Goal: Check status

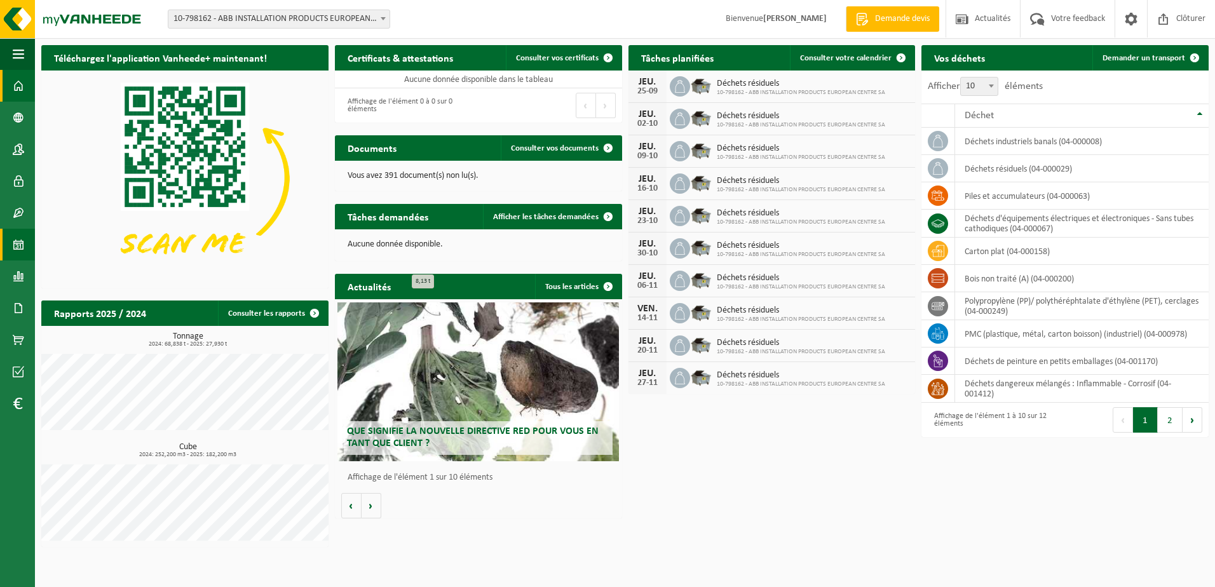
click at [26, 243] on link "Calendrier" at bounding box center [17, 245] width 35 height 32
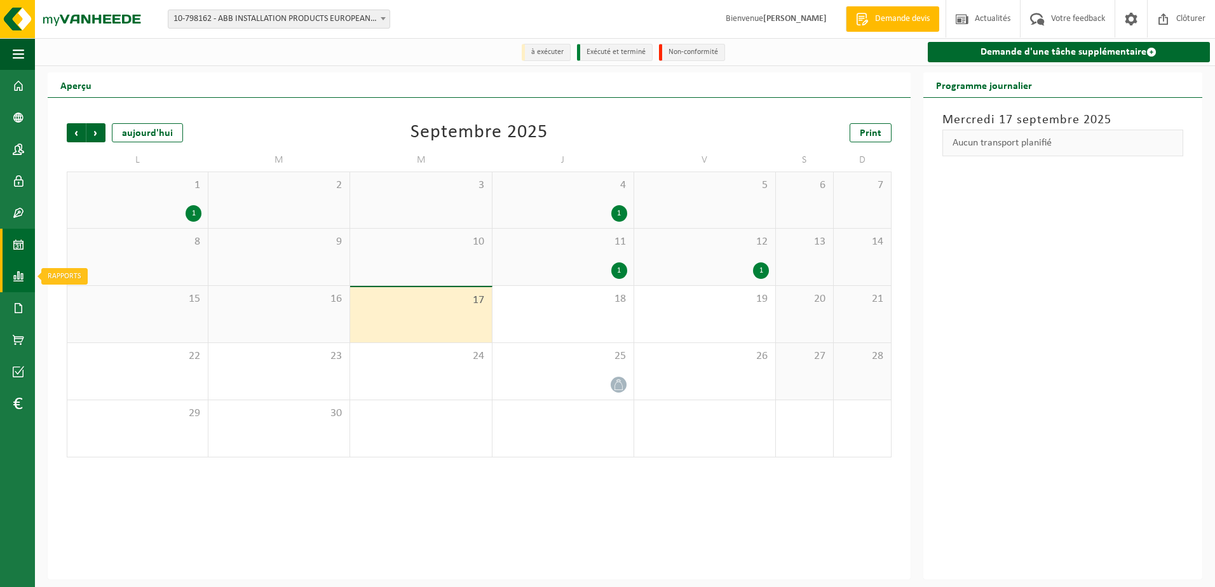
click at [19, 284] on span at bounding box center [18, 276] width 11 height 32
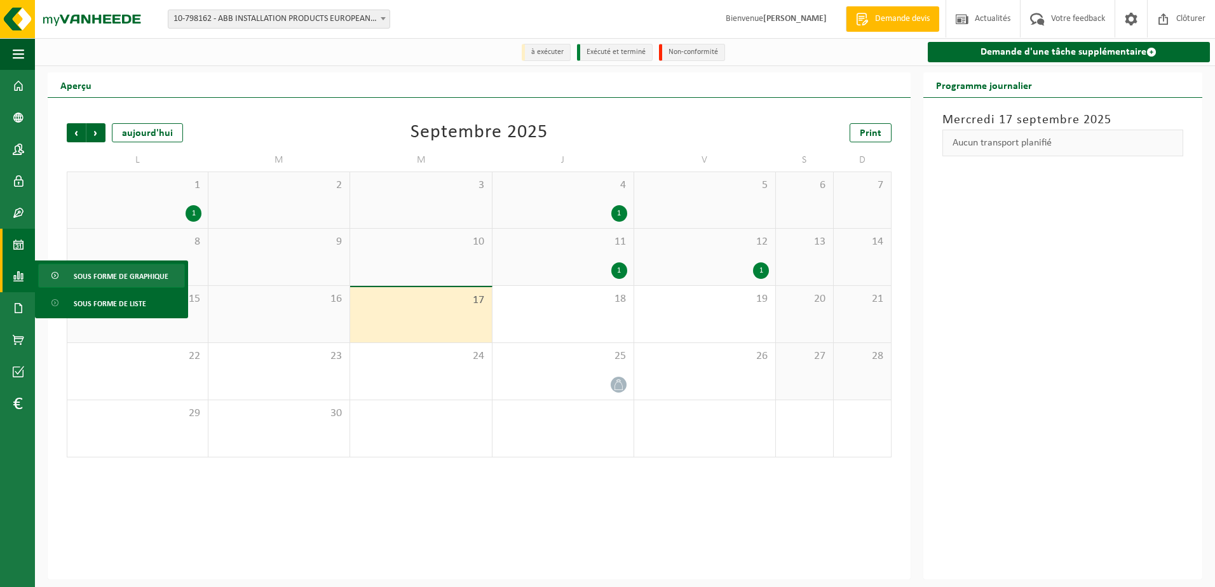
click at [95, 279] on span "Sous forme de graphique" at bounding box center [121, 276] width 95 height 24
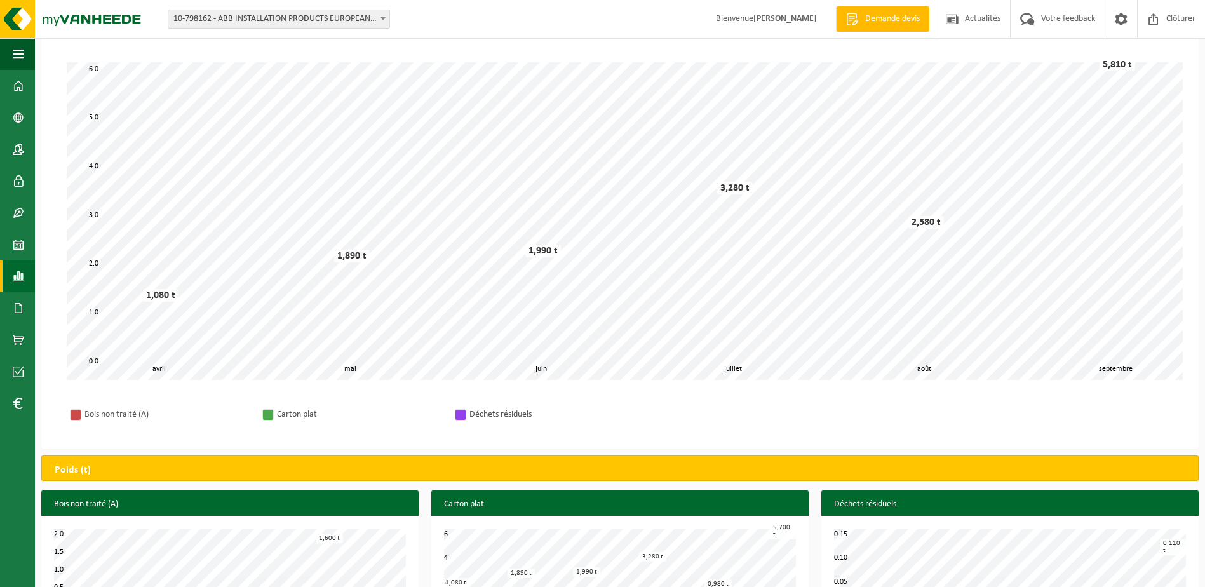
scroll to position [125, 0]
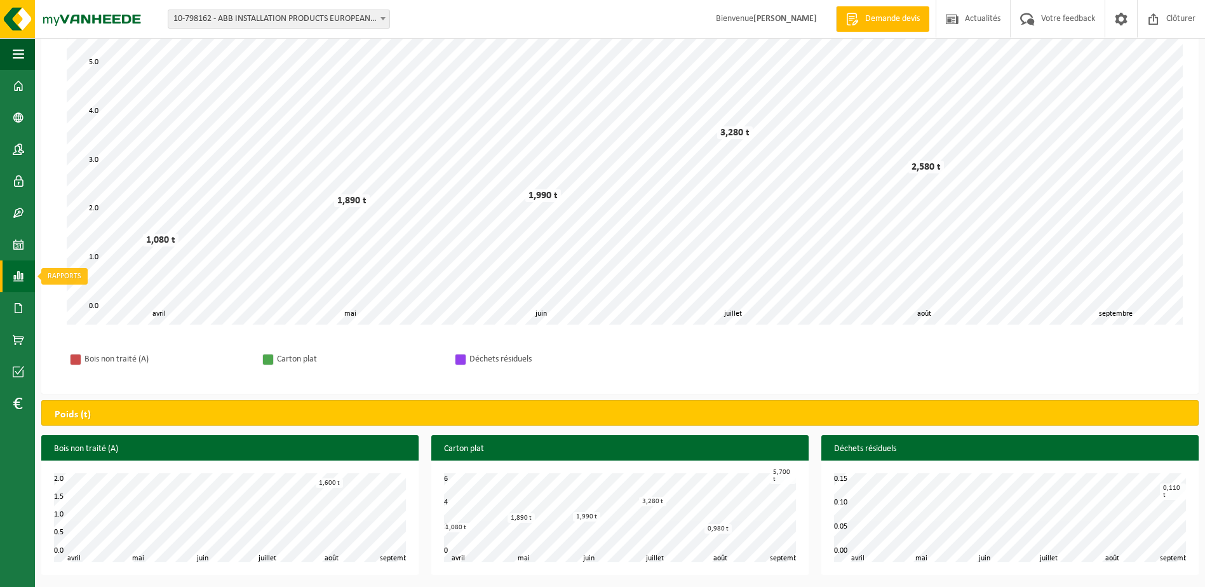
click at [22, 278] on span at bounding box center [18, 276] width 11 height 32
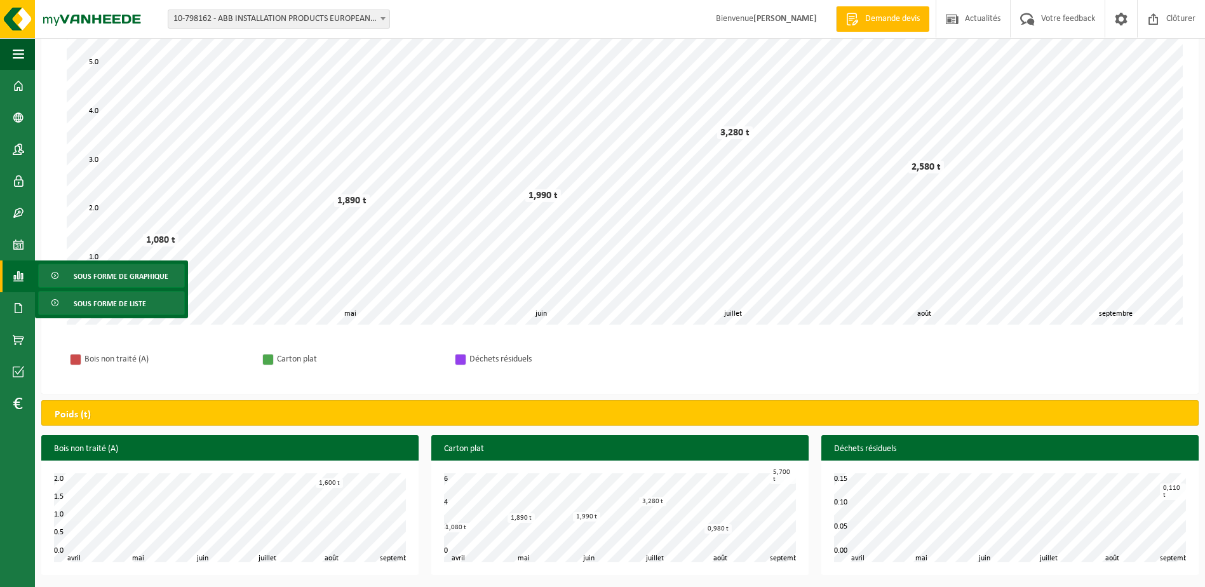
click at [88, 307] on span "Sous forme de liste" at bounding box center [110, 304] width 72 height 24
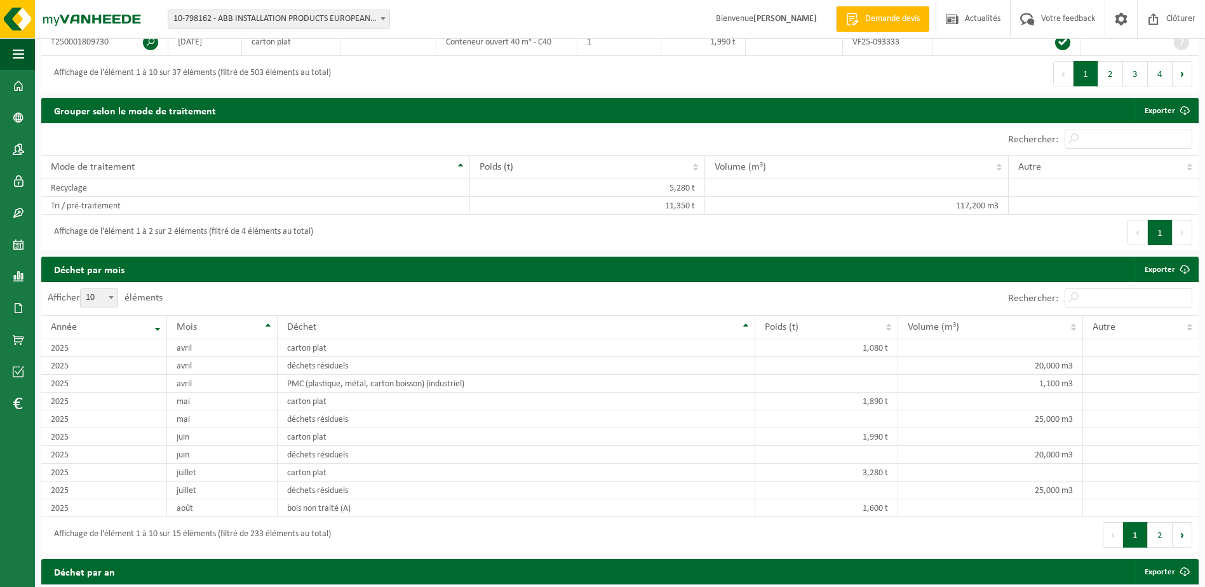
scroll to position [572, 0]
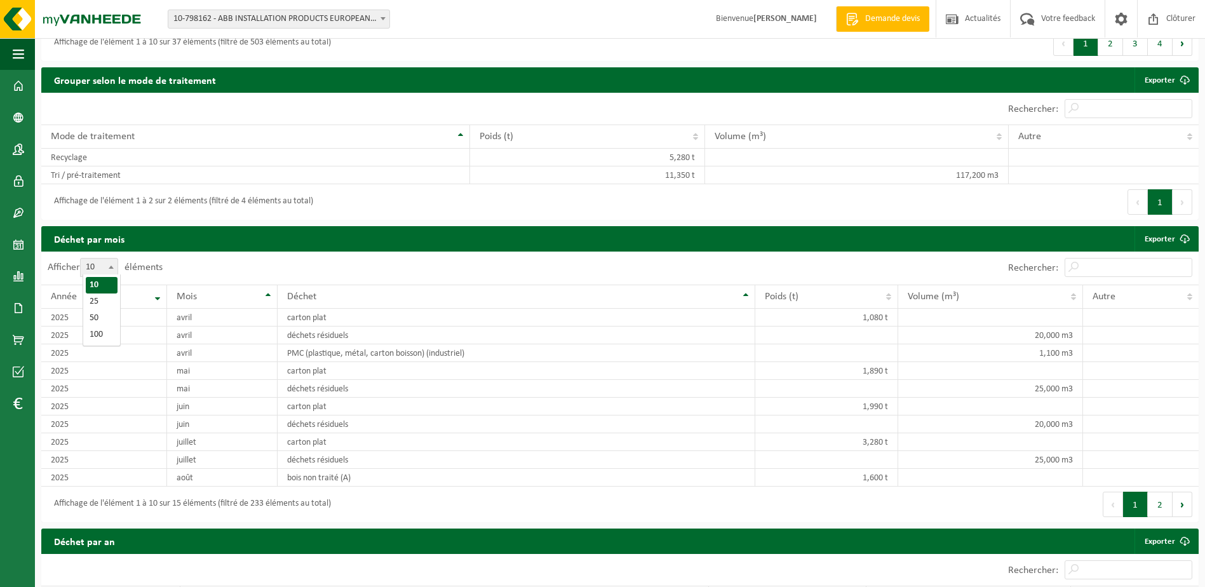
click at [114, 266] on b at bounding box center [111, 267] width 5 height 3
click at [114, 259] on select "10 25 50 100" at bounding box center [102, 258] width 38 height 1
select select "50"
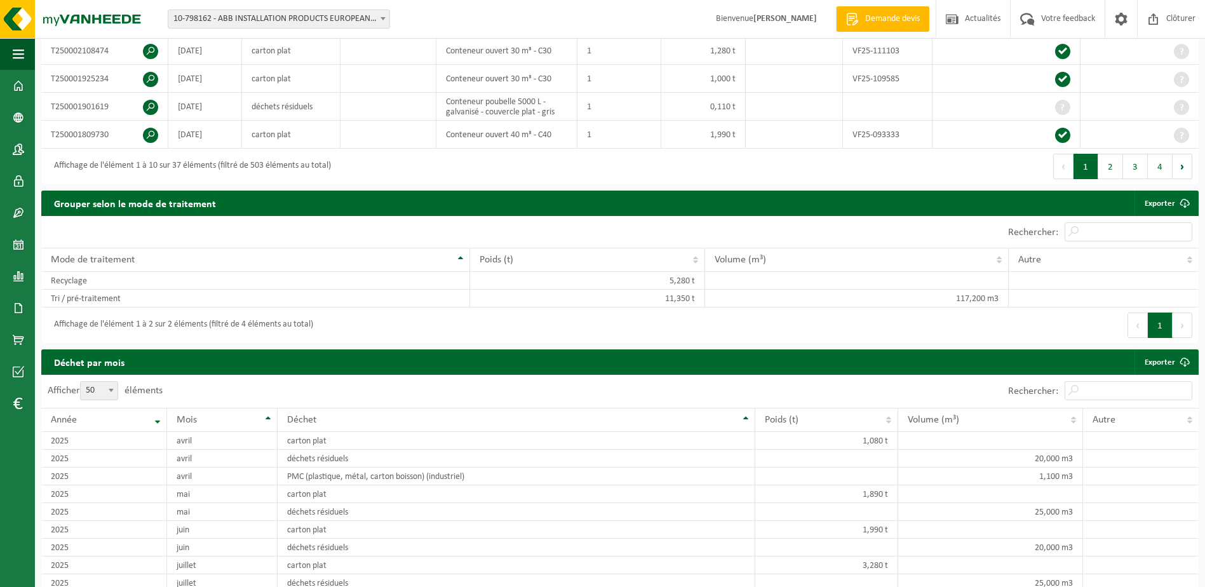
scroll to position [445, 0]
